Goal: Navigation & Orientation: Go to known website

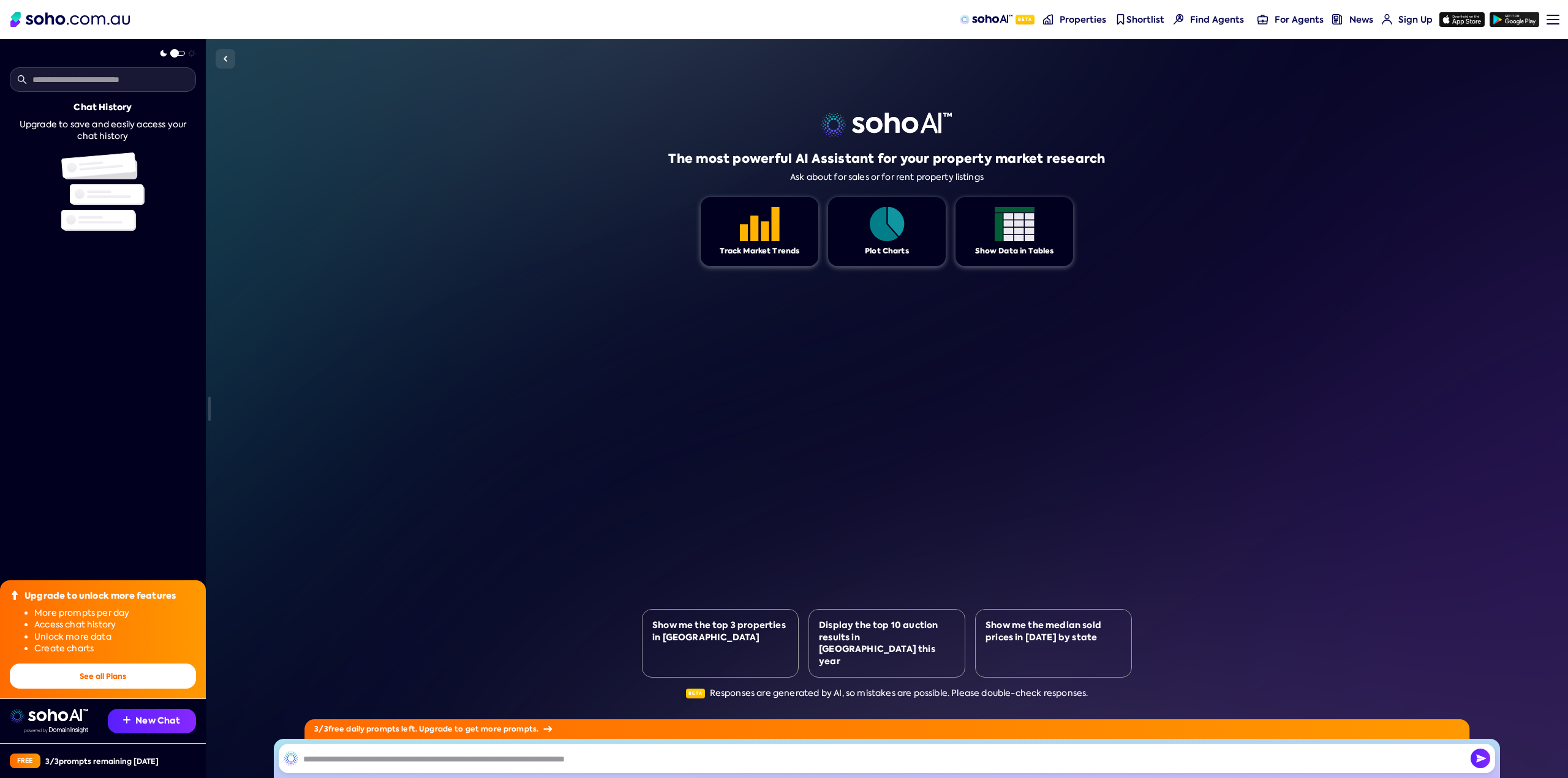
click at [67, 19] on img at bounding box center [70, 19] width 120 height 15
click at [1547, 19] on div at bounding box center [1552, 19] width 13 height 1
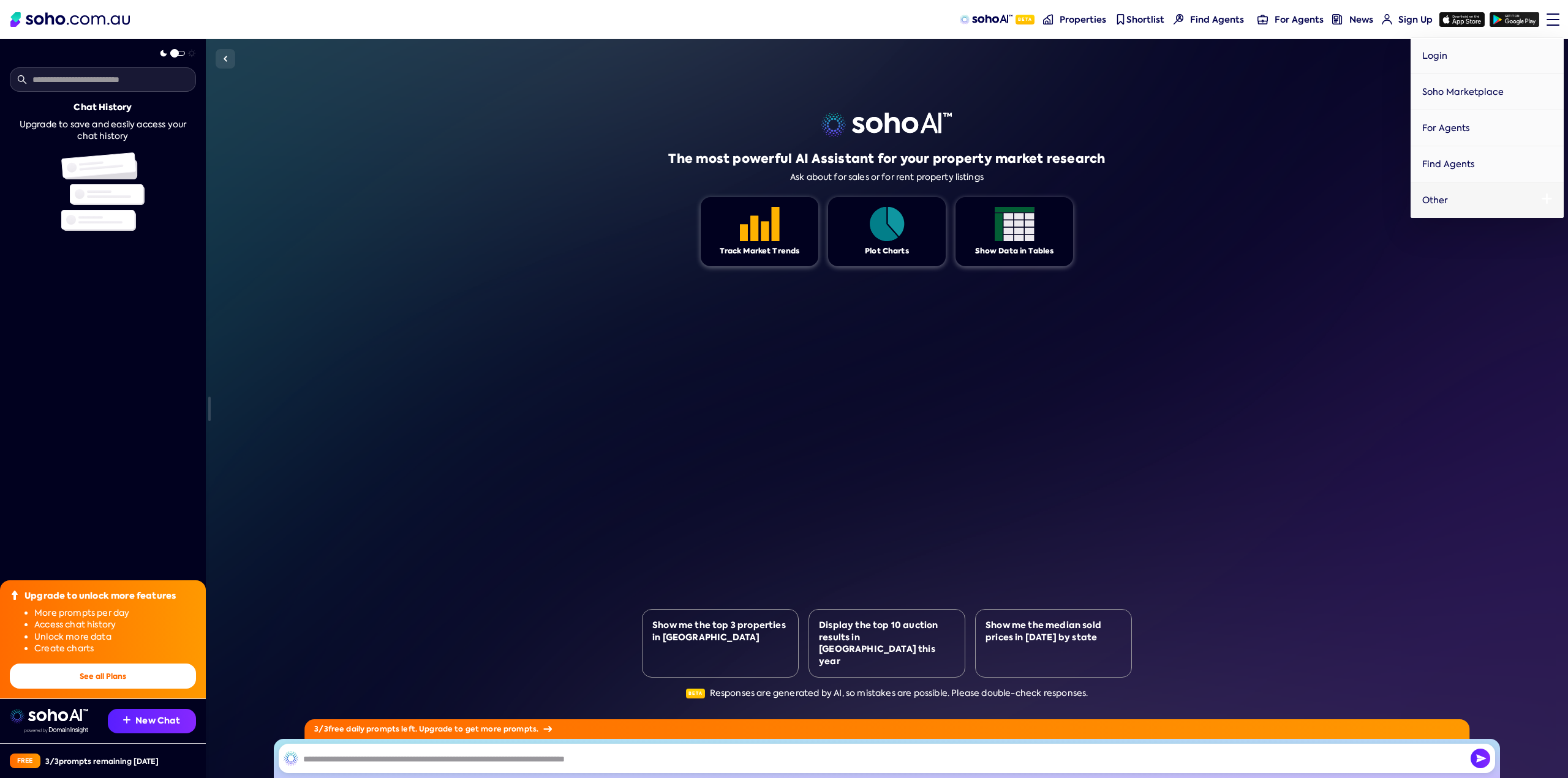
click at [1547, 19] on div at bounding box center [1552, 19] width 13 height 1
